Goal: Navigation & Orientation: Understand site structure

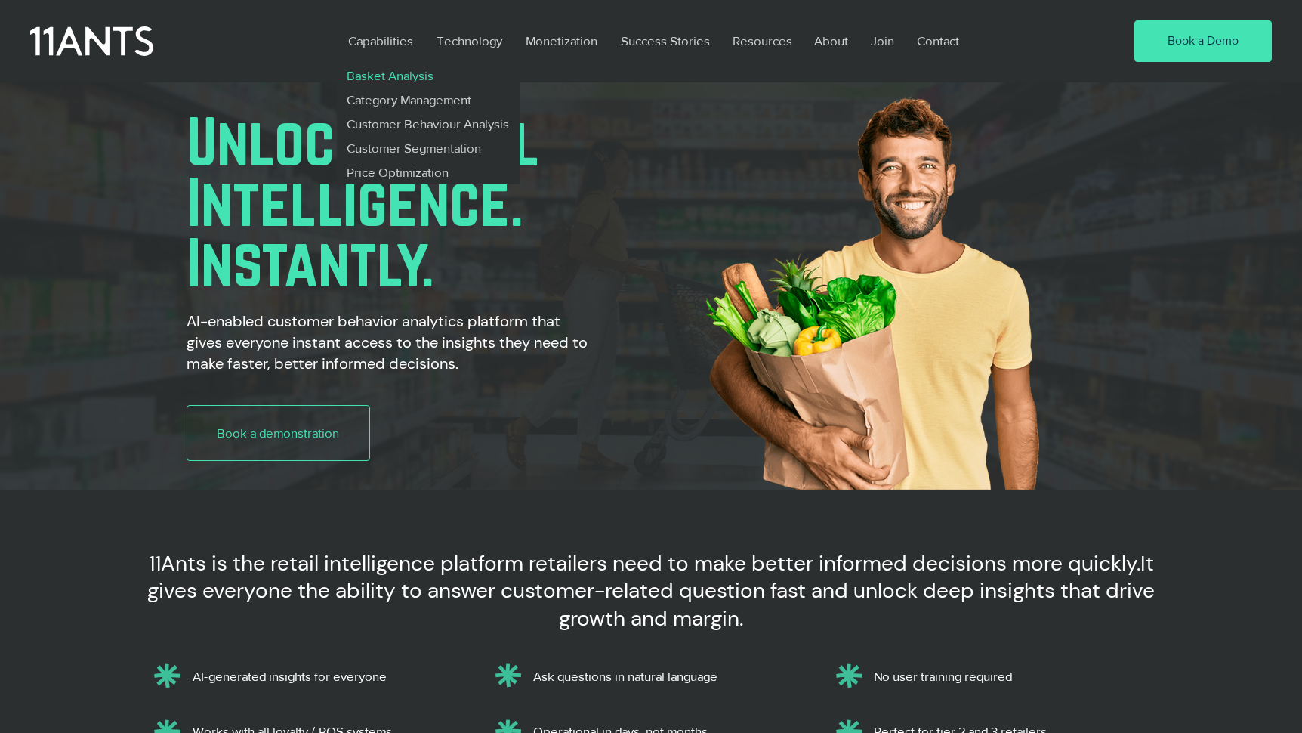
click at [391, 73] on p "Basket Analysis" at bounding box center [391, 75] width 100 height 24
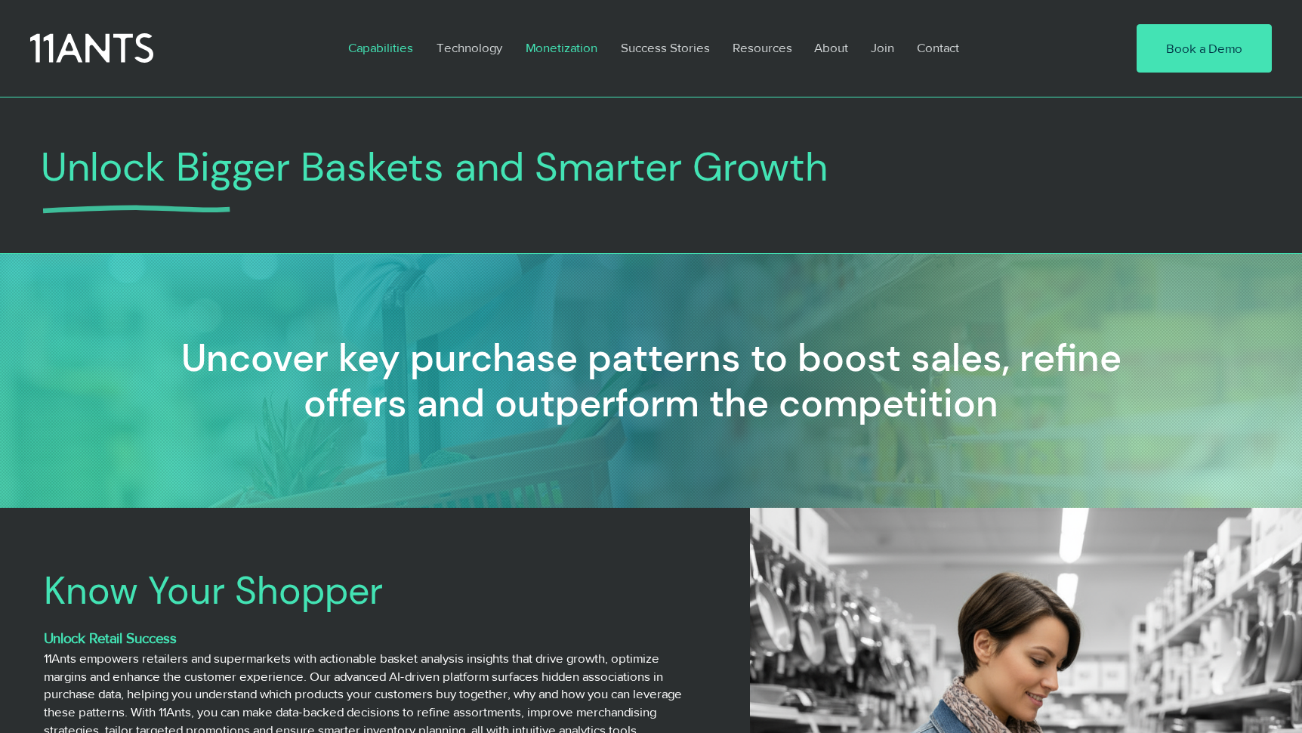
click at [581, 50] on p "Monetization" at bounding box center [561, 47] width 87 height 35
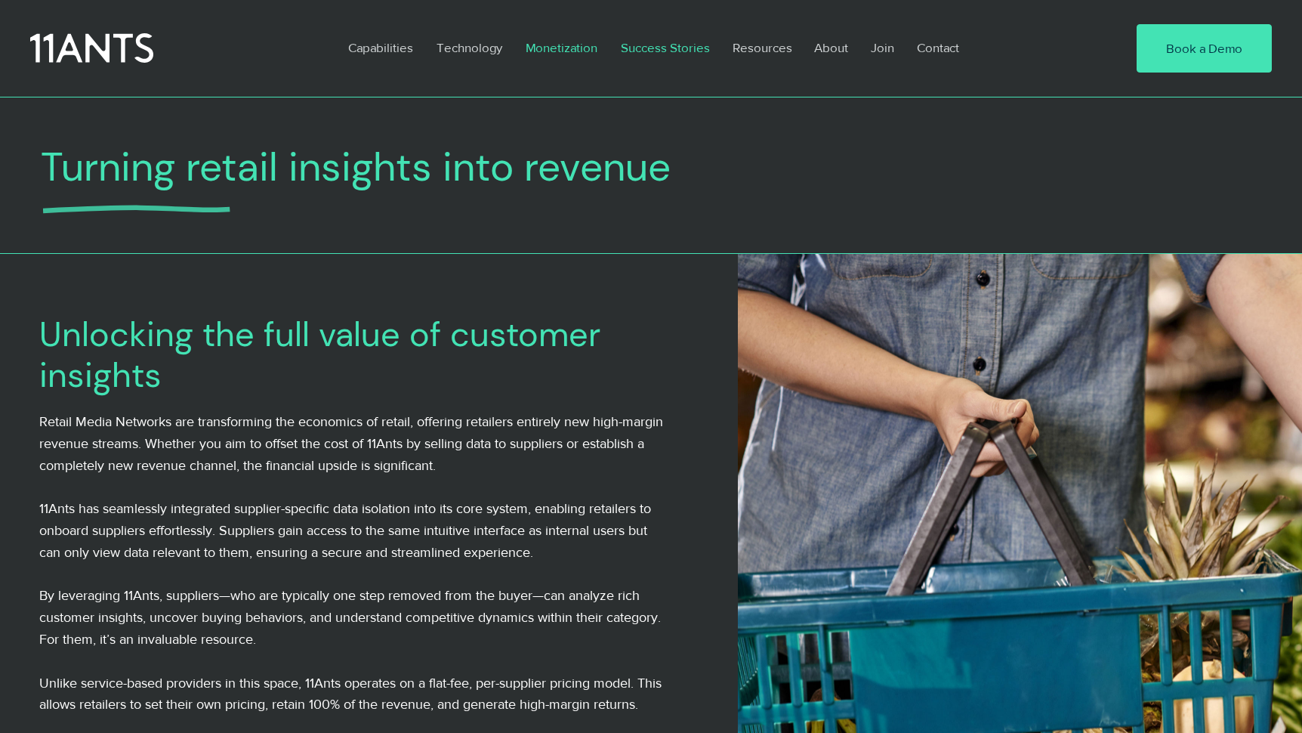
click at [648, 48] on p "Success Stories" at bounding box center [665, 47] width 104 height 35
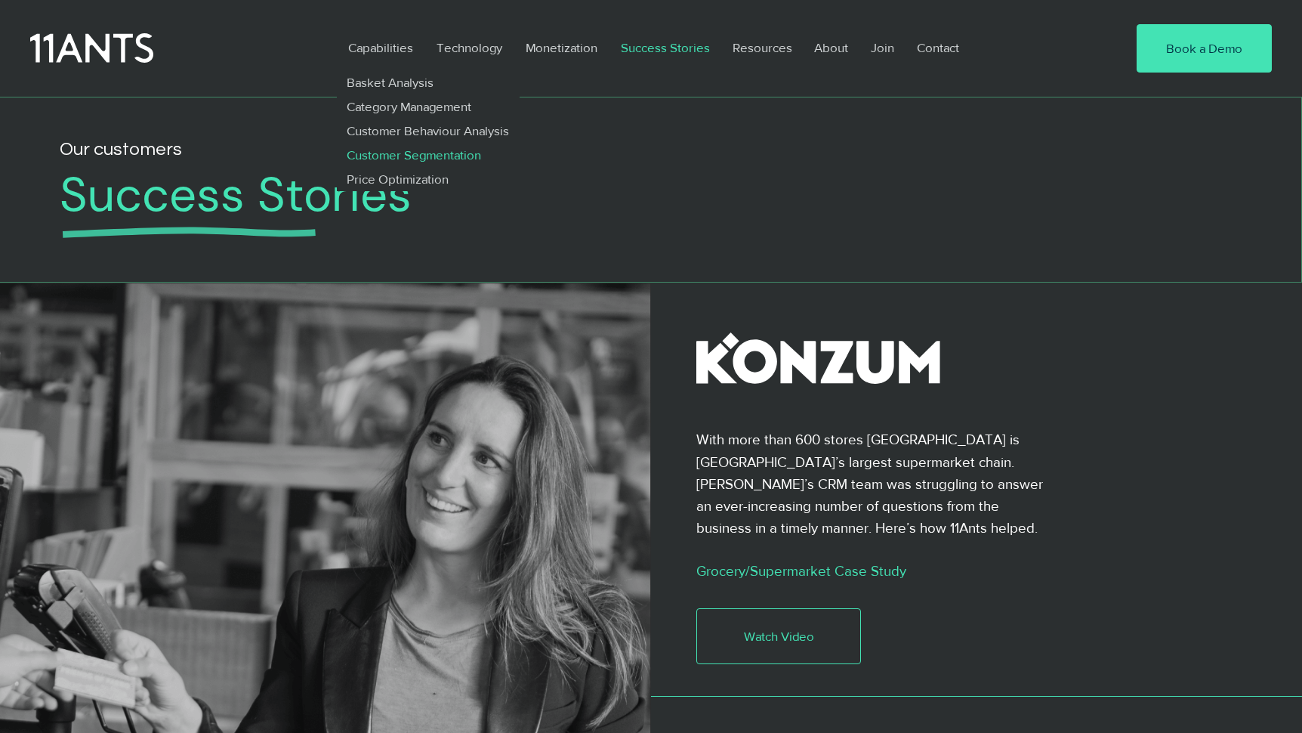
click at [387, 156] on p "Customer Segmentation" at bounding box center [414, 155] width 147 height 24
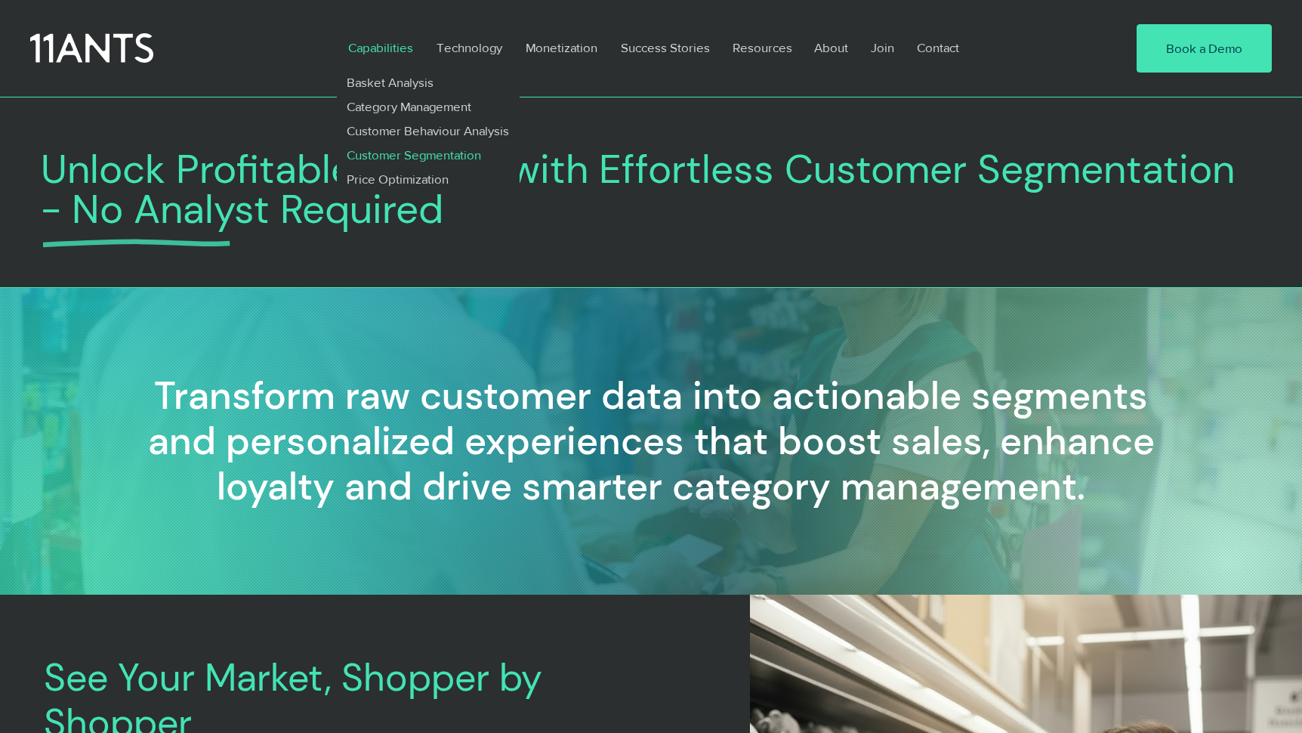
click at [650, 247] on div "main content" at bounding box center [651, 199] width 1302 height 180
click at [106, 42] on icon at bounding box center [91, 49] width 117 height 28
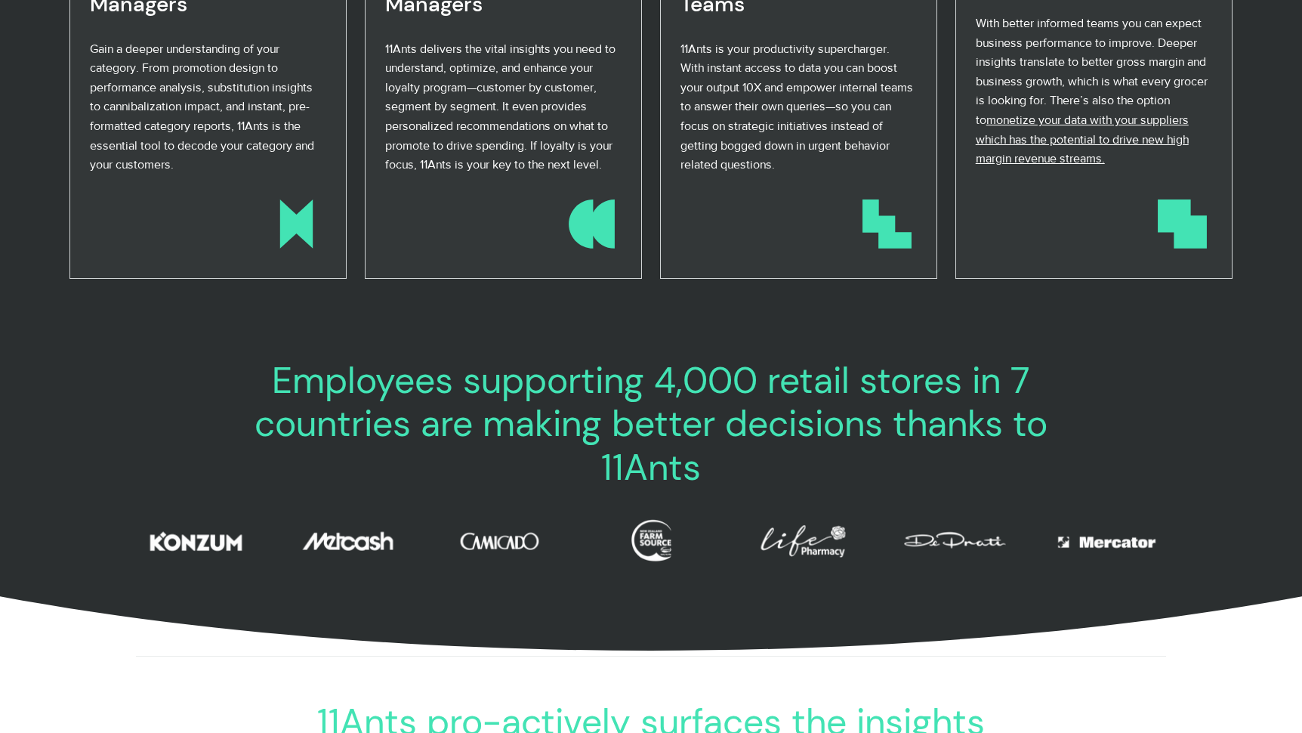
scroll to position [0, 611]
